Goal: Find specific page/section

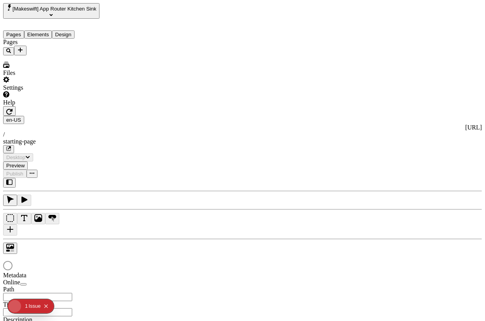
type input "/starting-page"
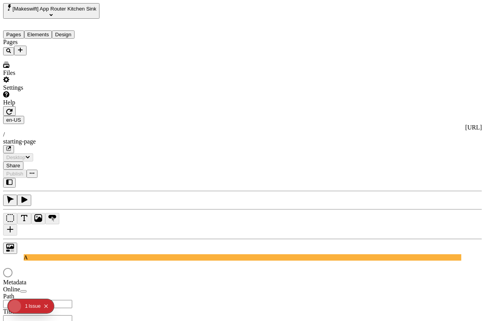
type input "/starting-page"
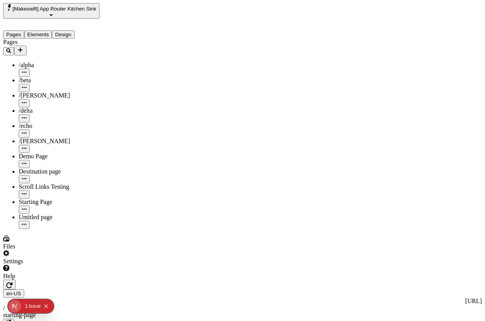
click at [52, 30] on button "Elements" at bounding box center [38, 34] width 28 height 8
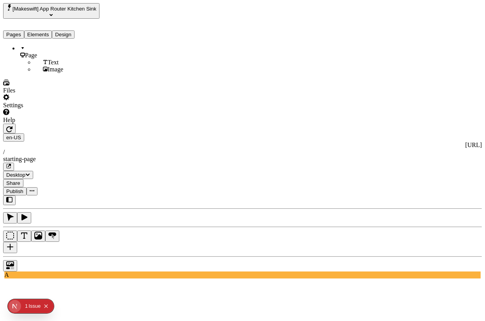
click at [24, 30] on button "Pages" at bounding box center [13, 34] width 21 height 8
